Goal: Information Seeking & Learning: Compare options

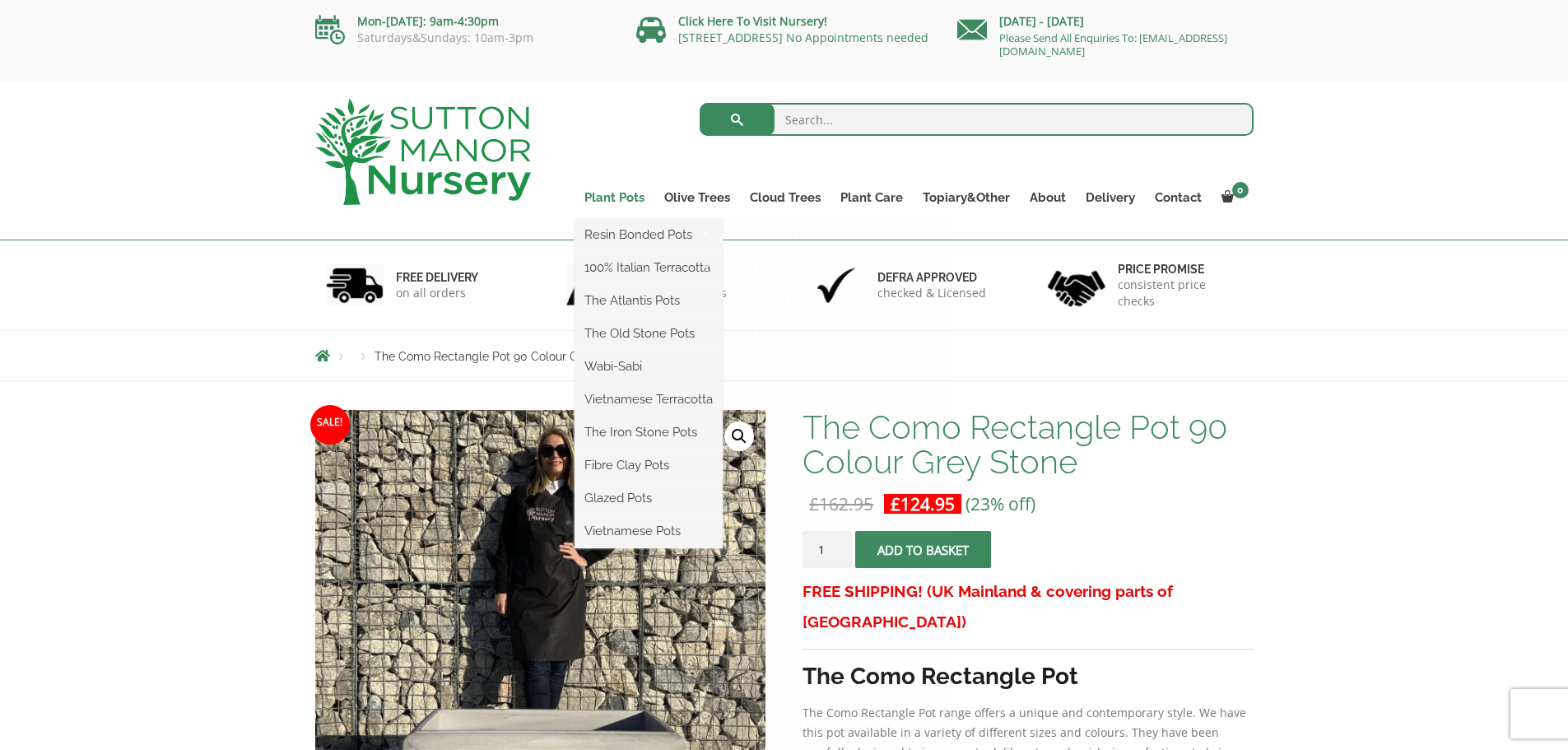
click at [621, 194] on link "Plant Pots" at bounding box center [615, 197] width 80 height 23
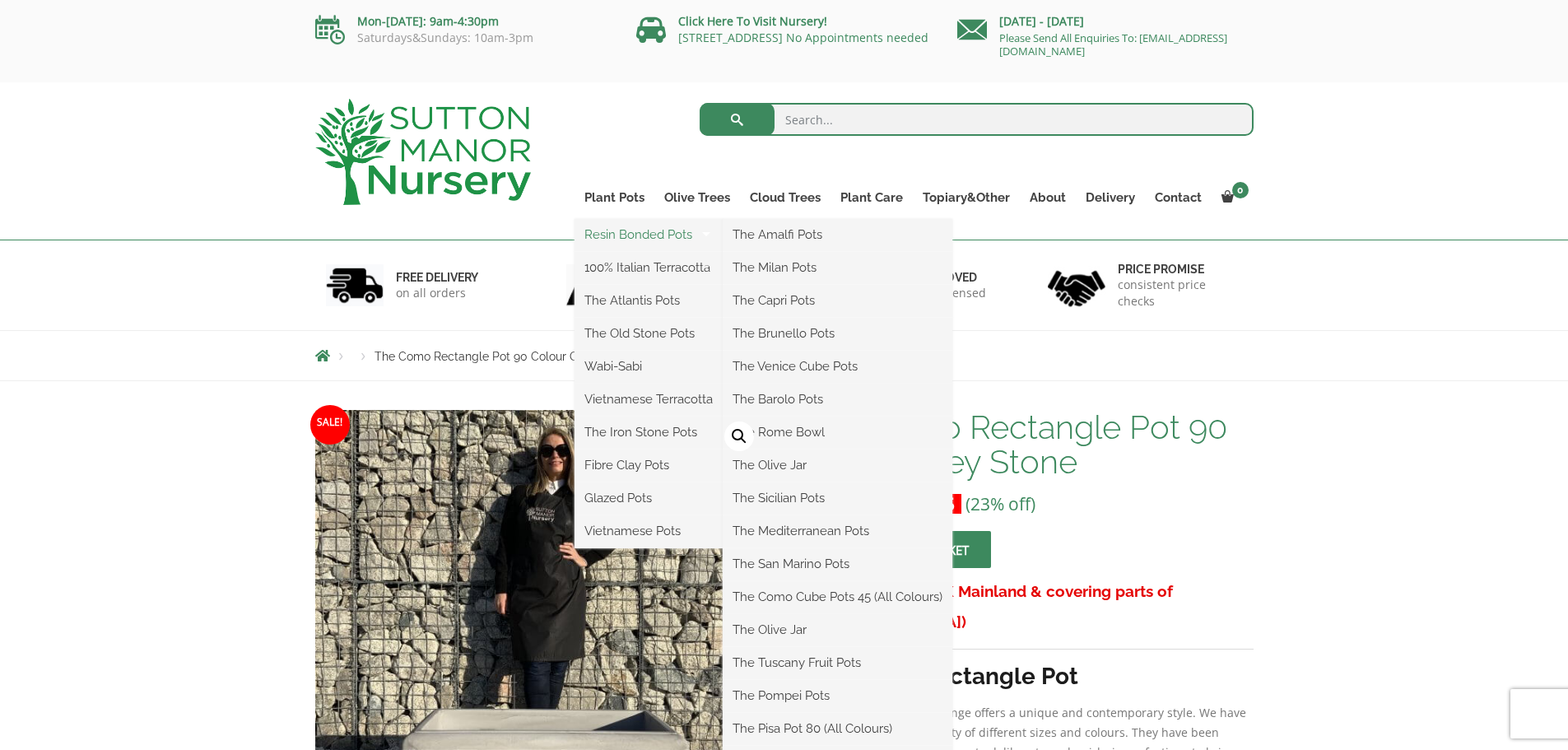
click at [641, 235] on link "Resin Bonded Pots" at bounding box center [649, 234] width 149 height 25
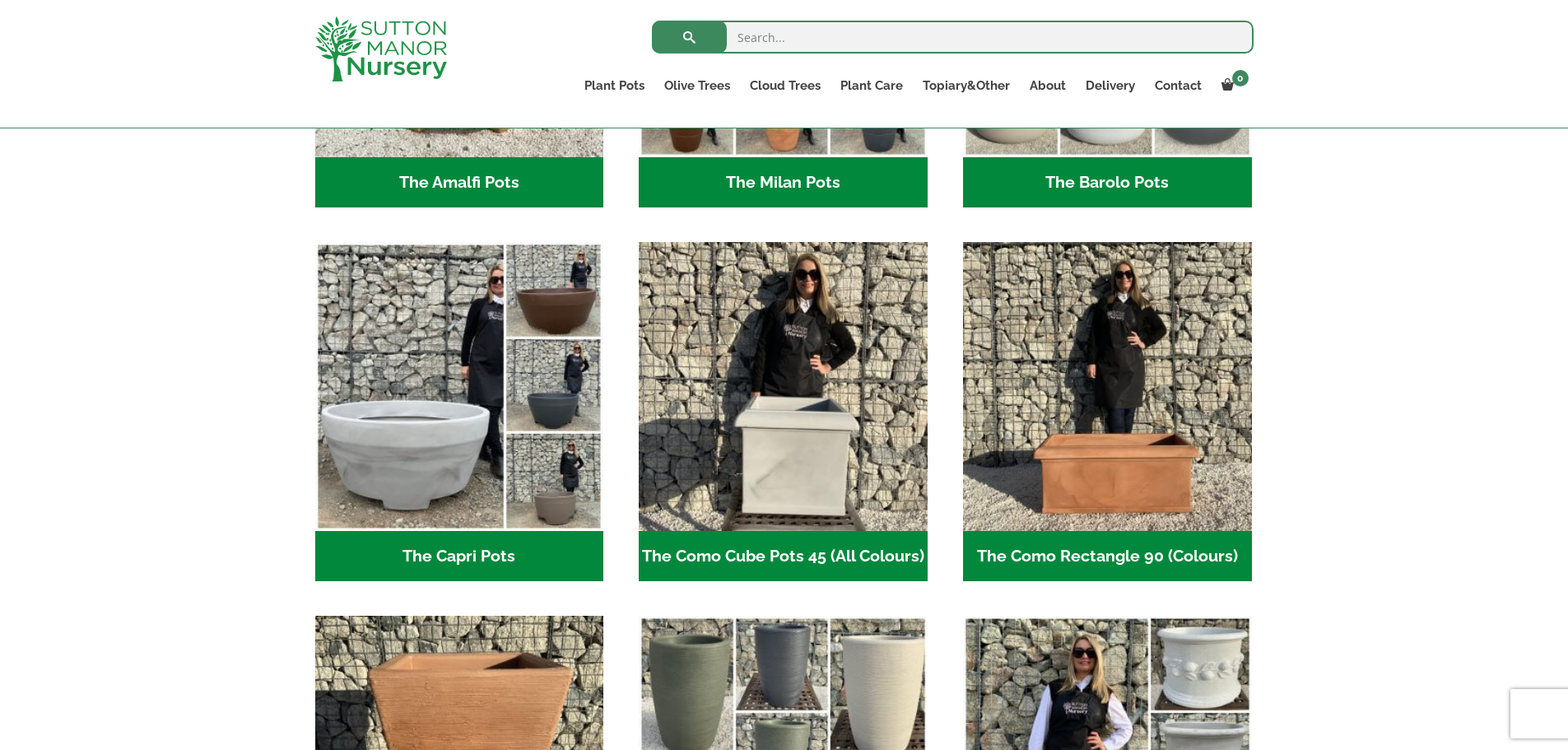
scroll to position [382, 0]
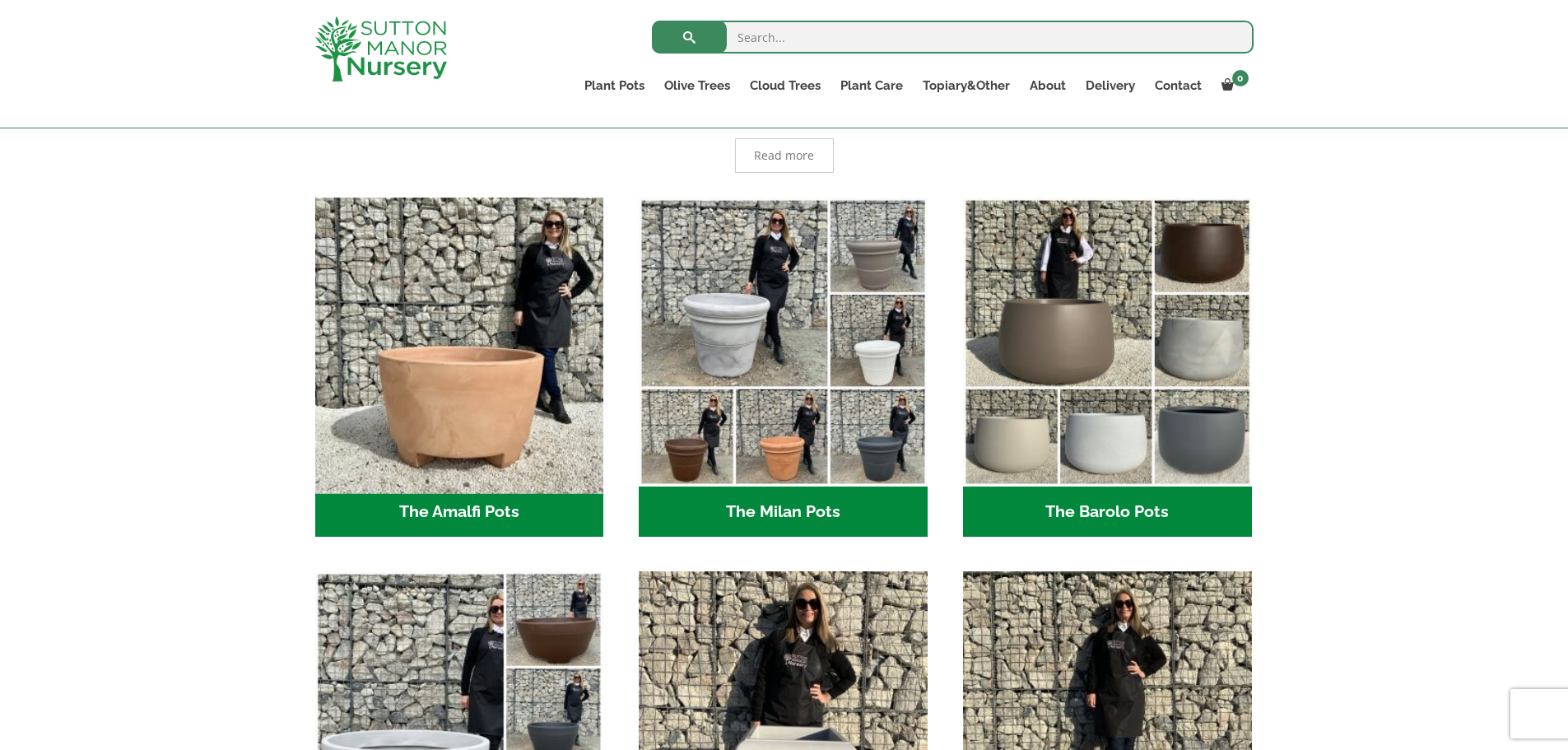
click at [400, 406] on img "Visit product category The Amalfi Pots" at bounding box center [459, 342] width 302 height 303
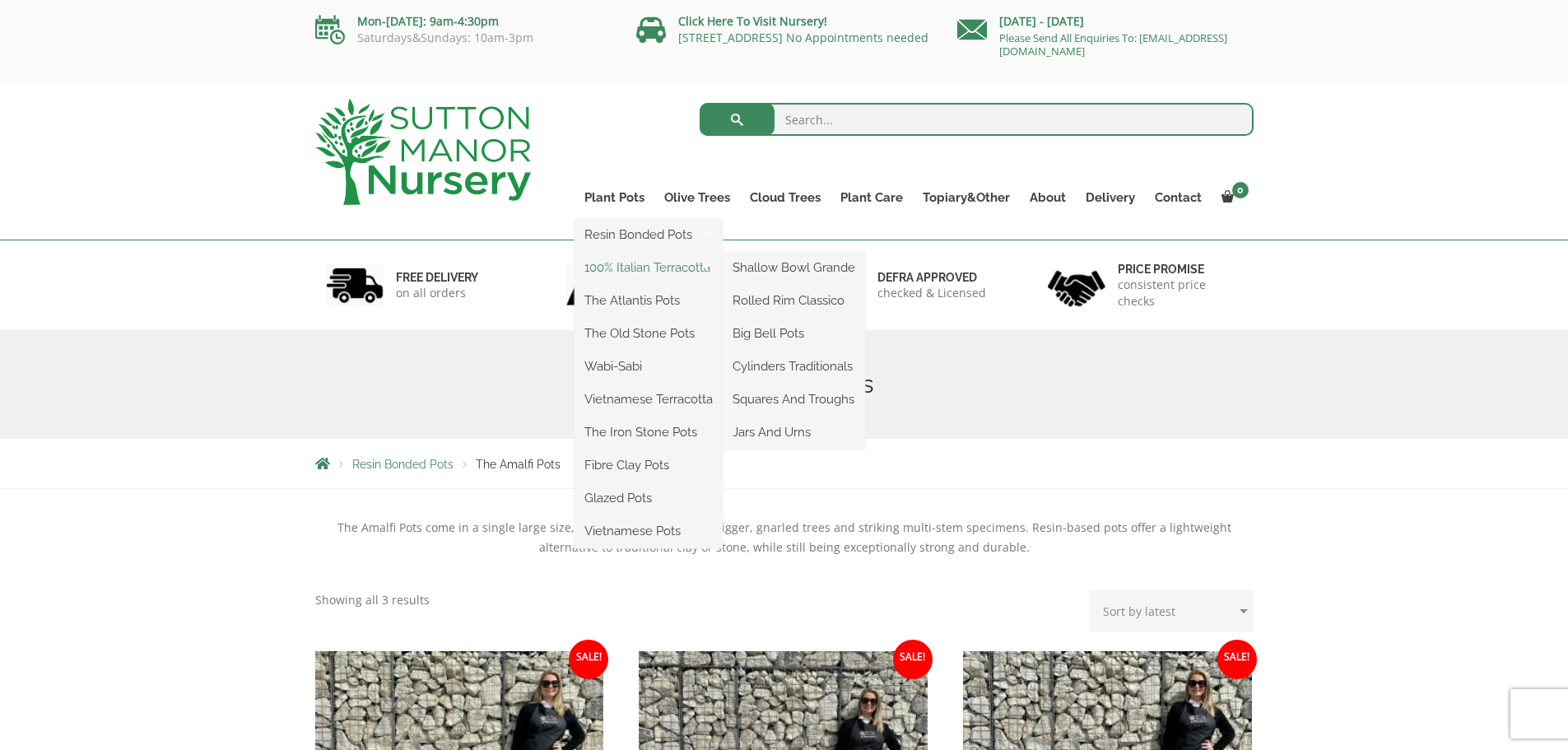
click at [652, 261] on link "100% Italian Terracotta" at bounding box center [649, 267] width 149 height 25
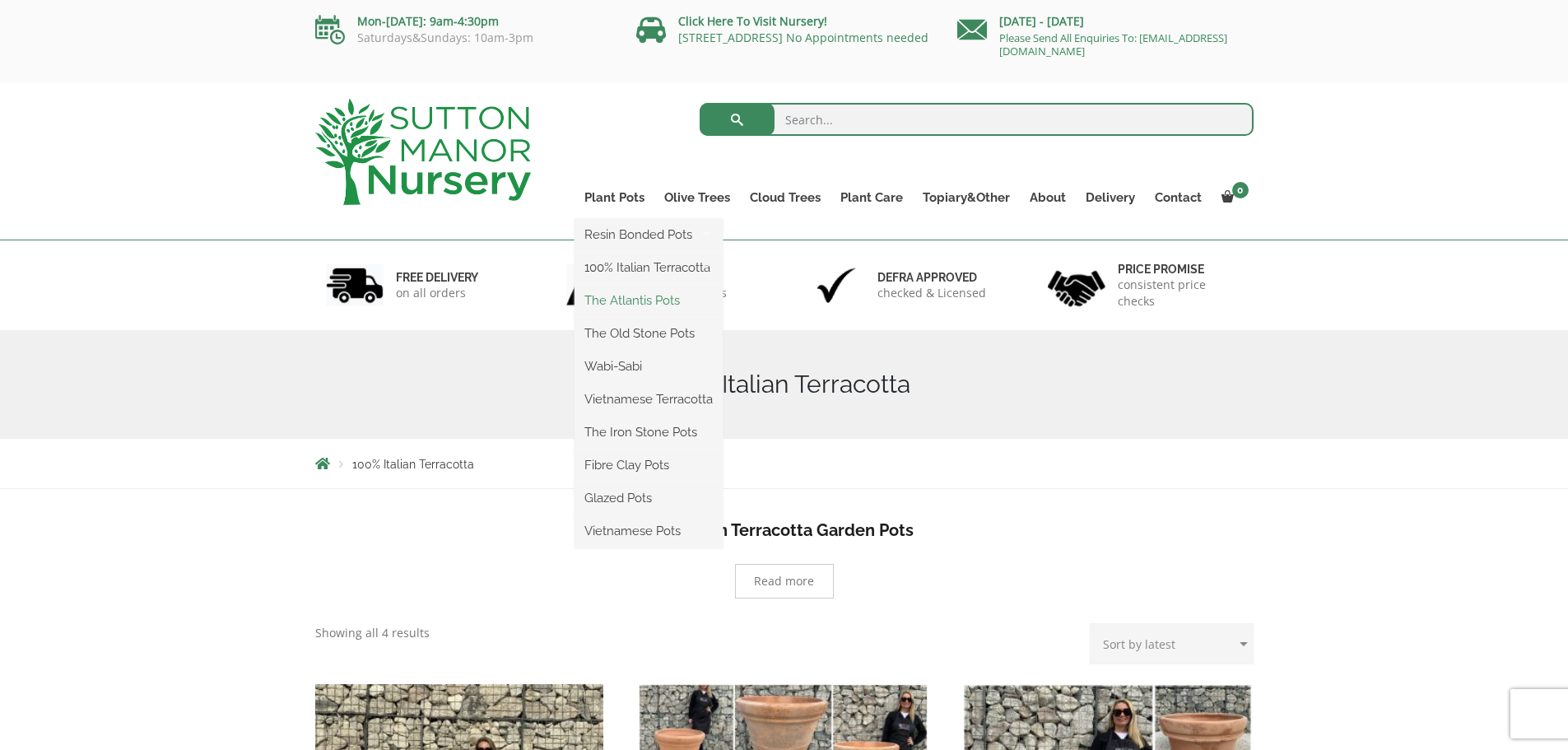
click at [645, 301] on link "The Atlantis Pots" at bounding box center [649, 300] width 149 height 25
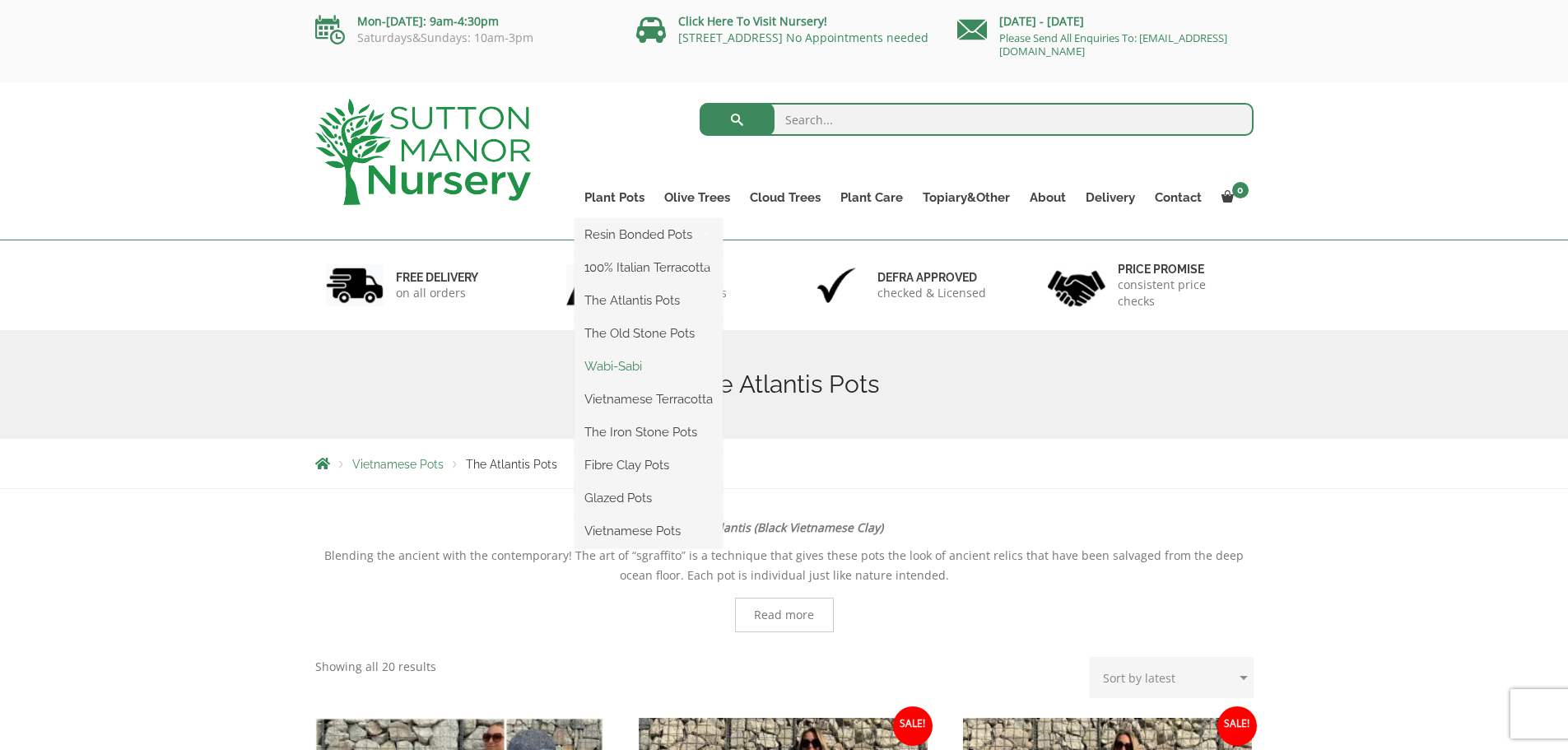
click at [625, 363] on link "Wabi-Sabi" at bounding box center [649, 365] width 149 height 25
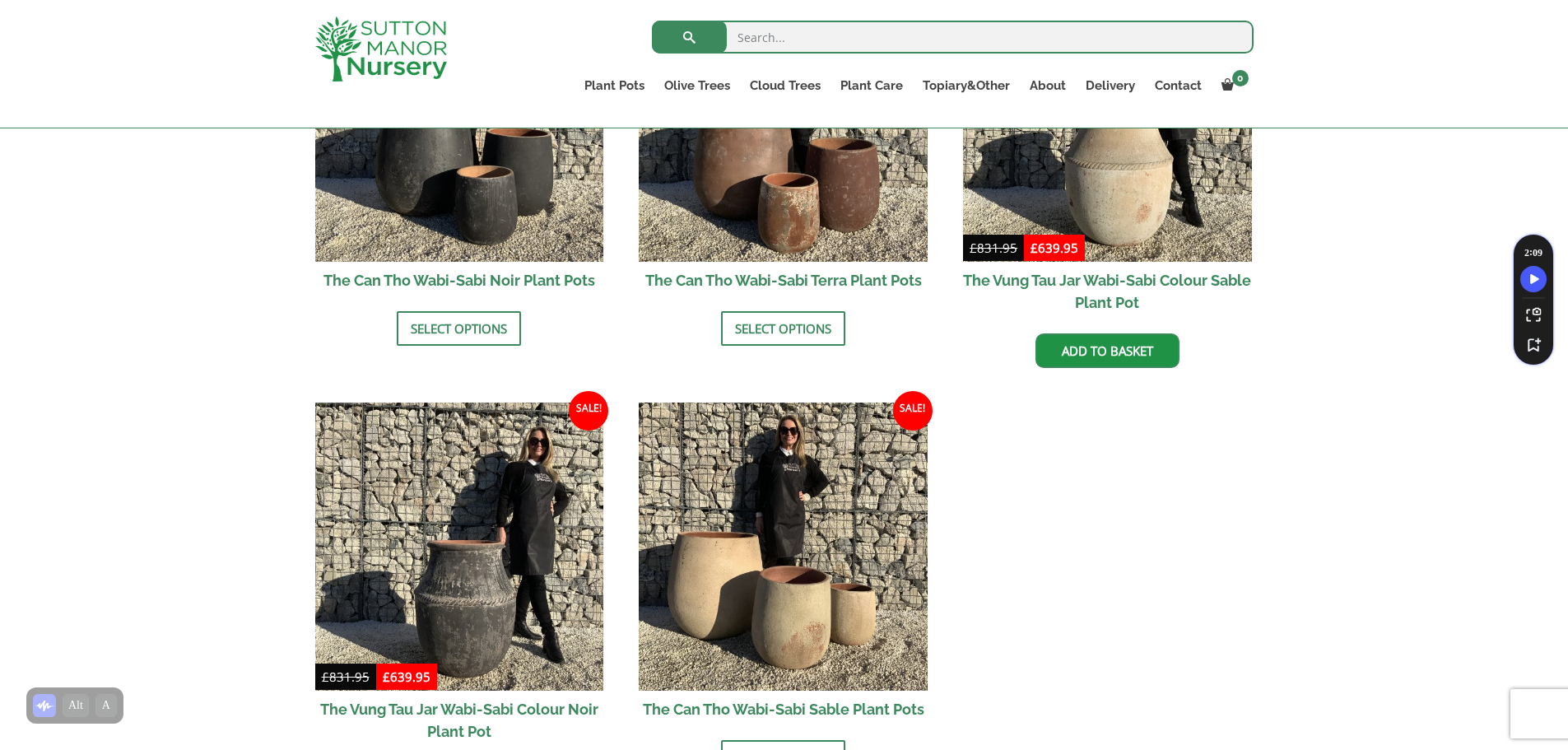
scroll to position [2193, 0]
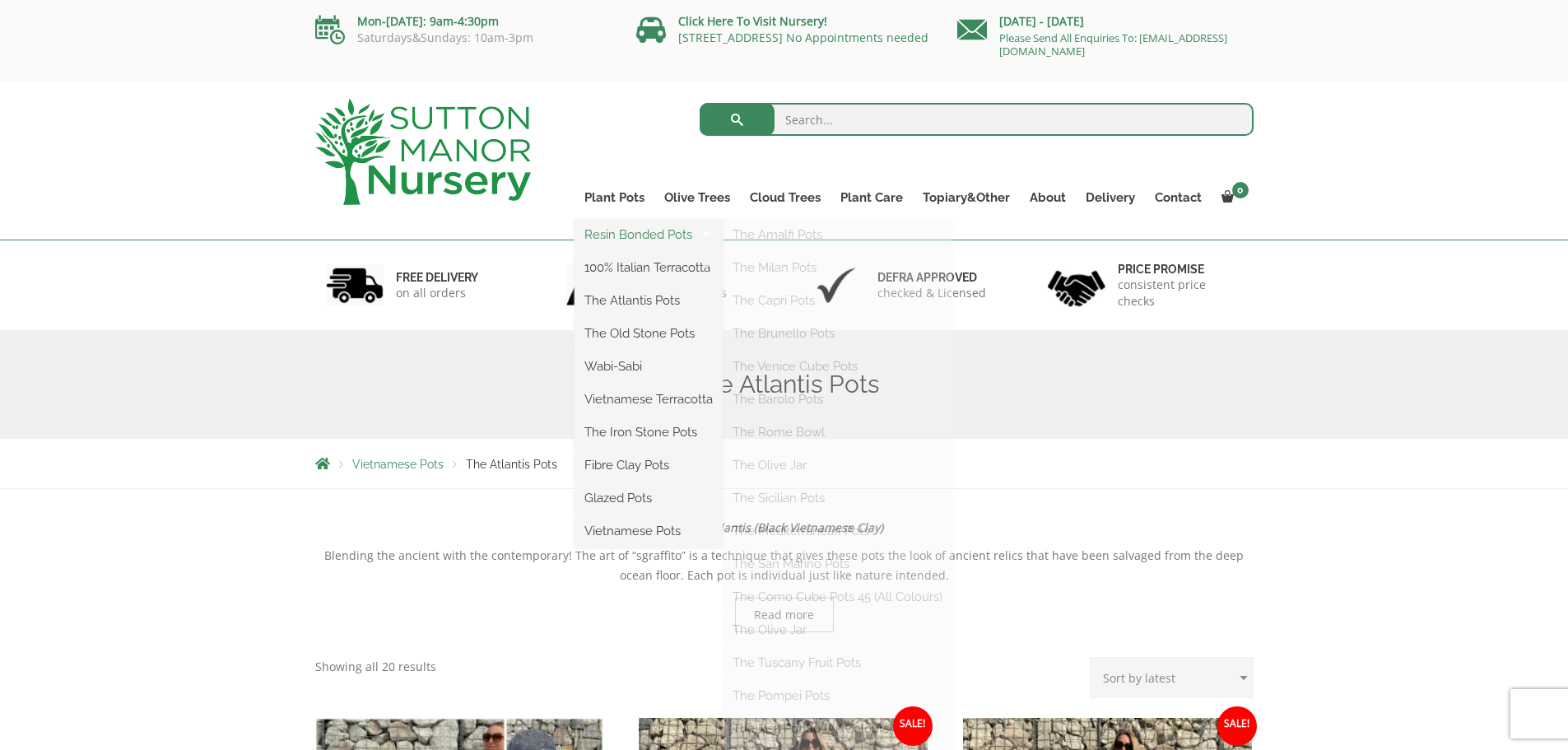
click at [628, 232] on link "Resin Bonded Pots" at bounding box center [649, 234] width 149 height 25
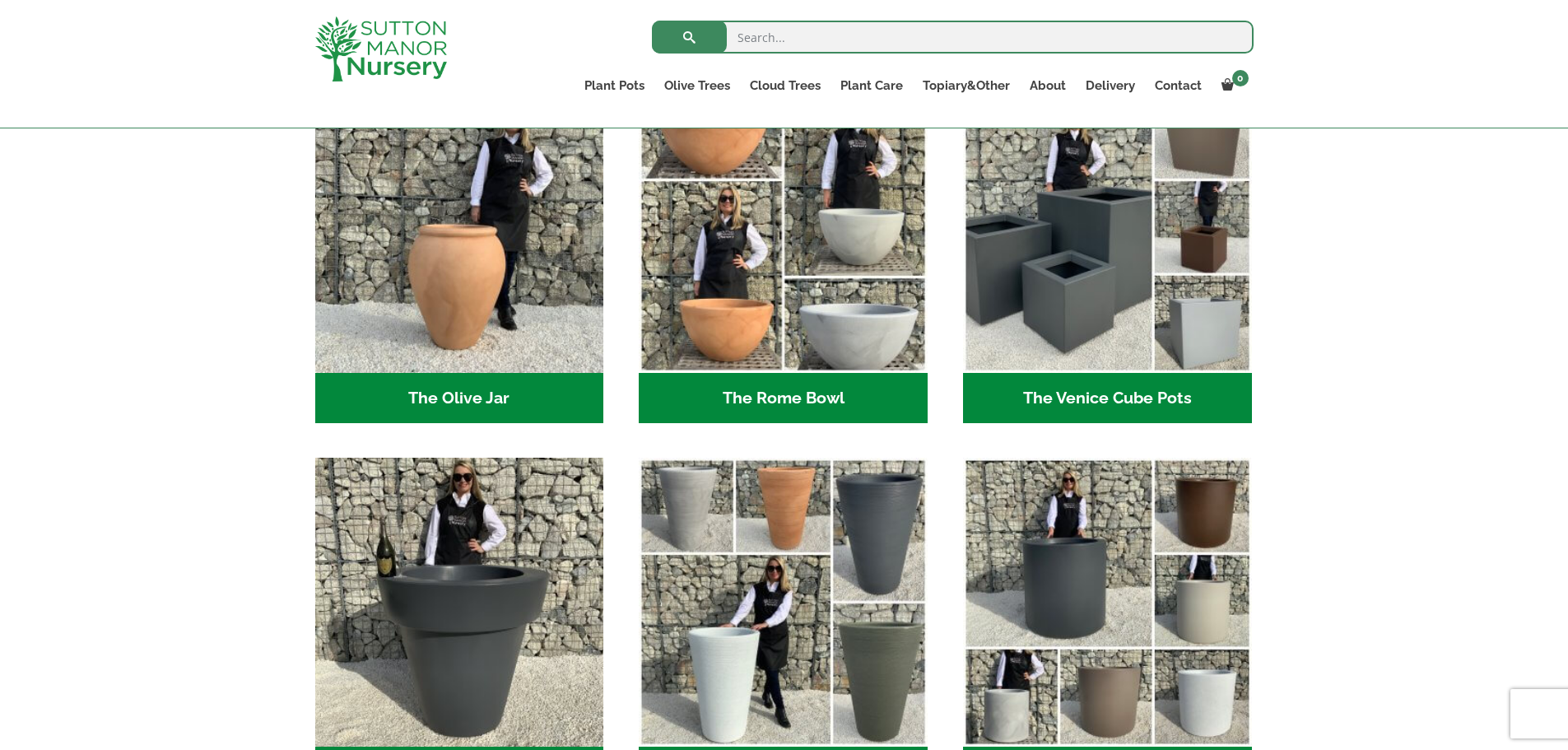
scroll to position [1535, 0]
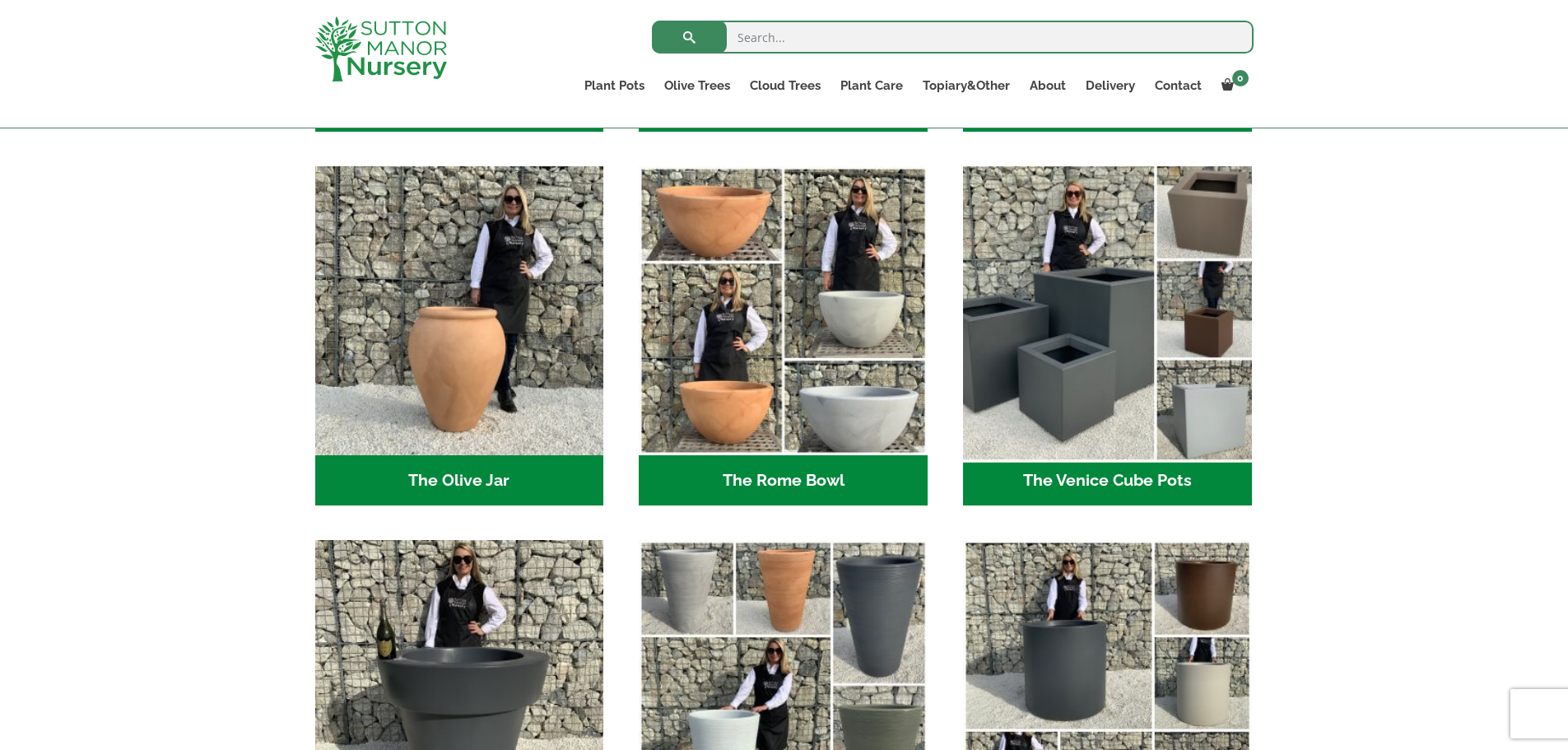
click at [1109, 364] on img "Visit product category The Venice Cube Pots" at bounding box center [1107, 311] width 302 height 303
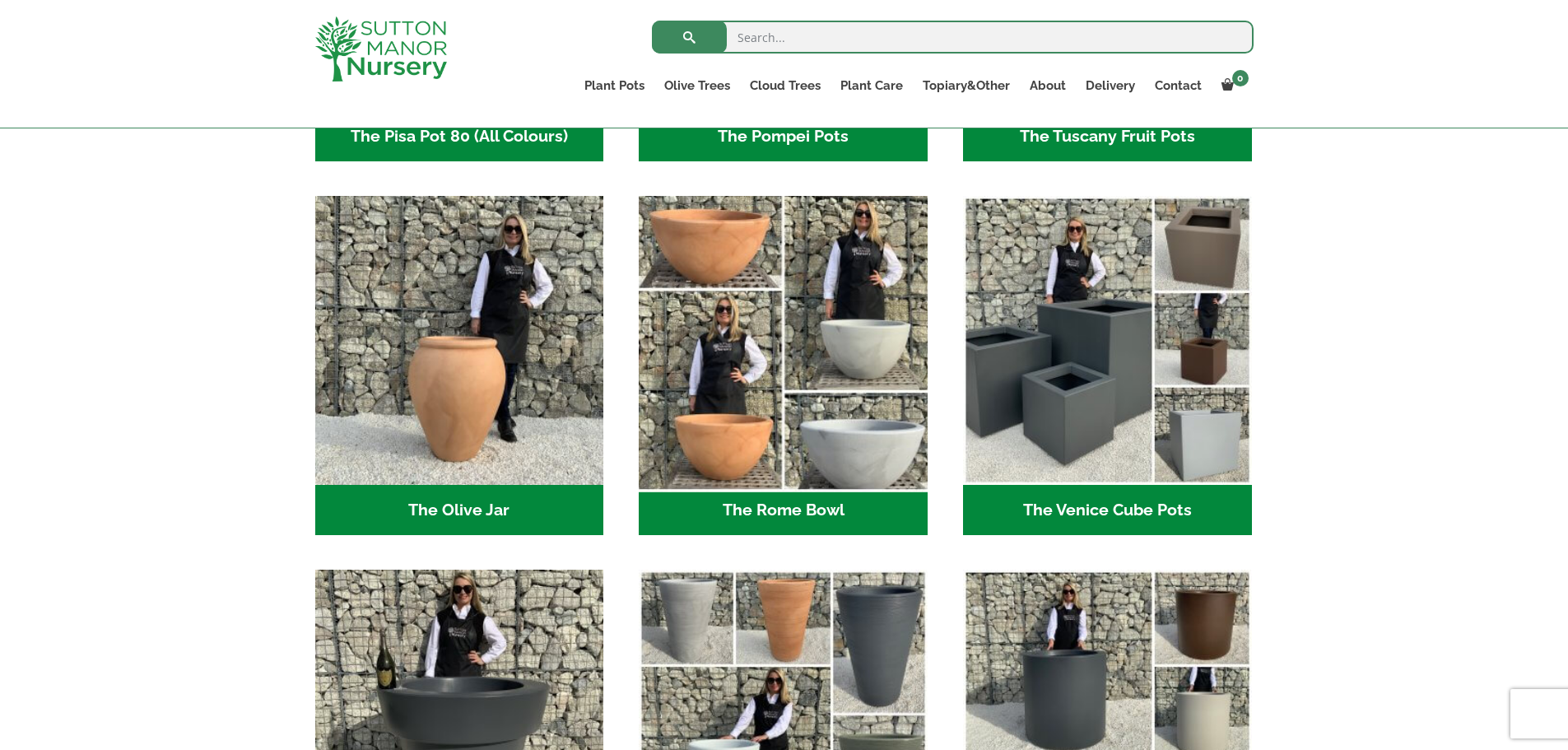
click at [745, 332] on img "Visit product category The Rome Bowl" at bounding box center [784, 341] width 302 height 303
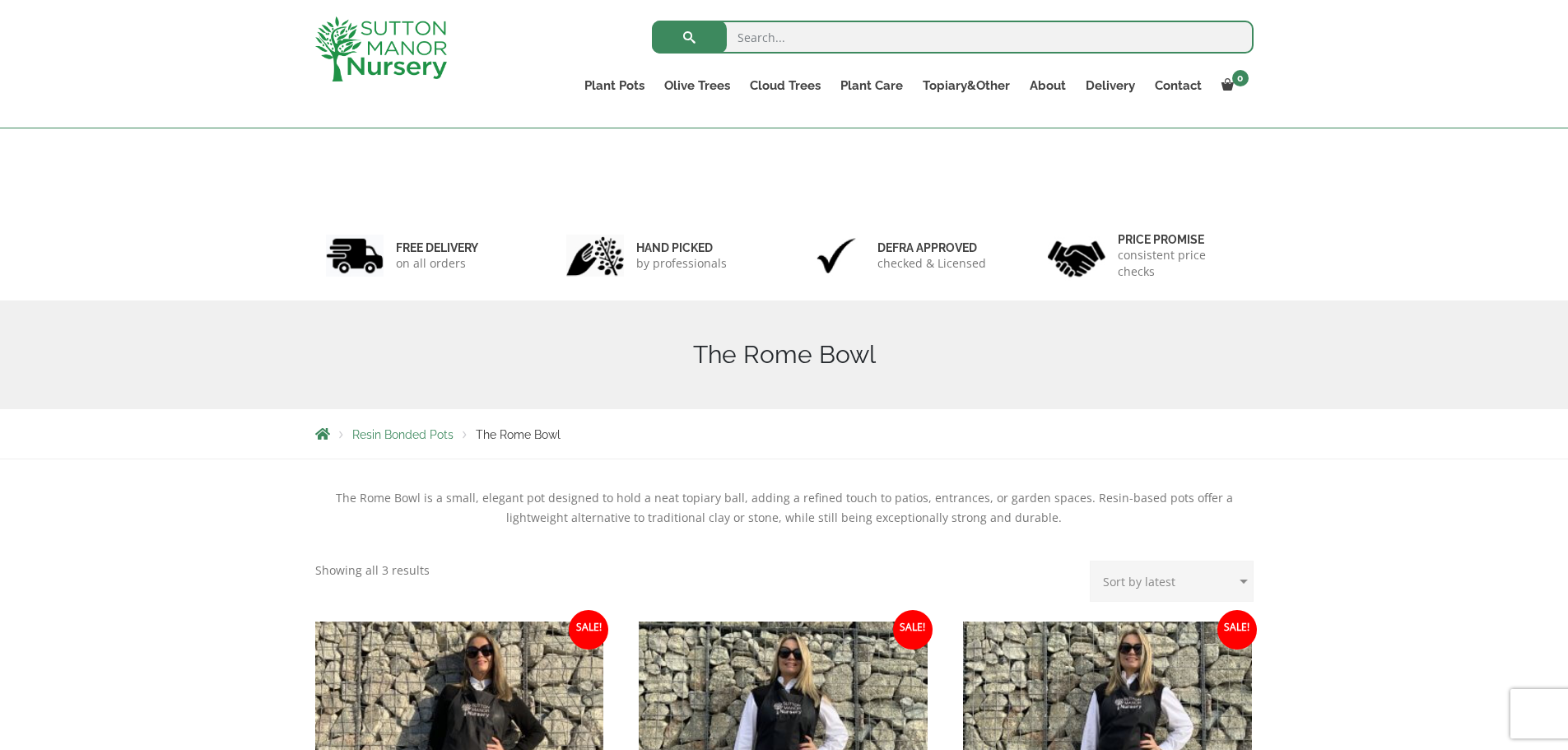
scroll to position [465, 0]
